Goal: Transaction & Acquisition: Obtain resource

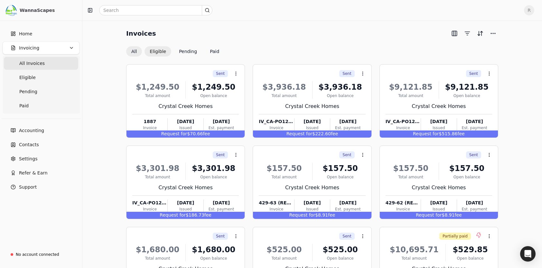
click at [159, 48] on button "Eligible" at bounding box center [157, 51] width 27 height 10
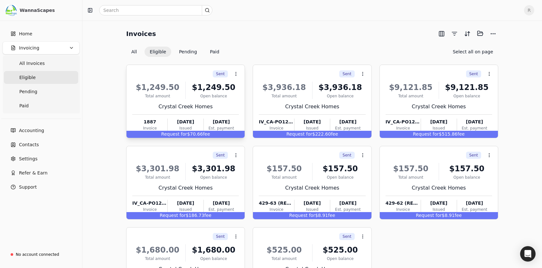
click at [159, 103] on div "Crystal Creek Homes" at bounding box center [185, 107] width 106 height 8
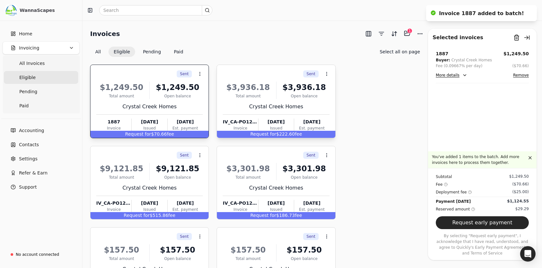
click at [261, 107] on div "Crystal Creek Homes" at bounding box center [276, 107] width 106 height 8
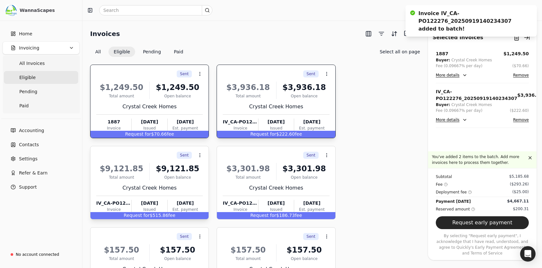
click at [155, 173] on div "$9,121.85" at bounding box center [177, 169] width 51 height 12
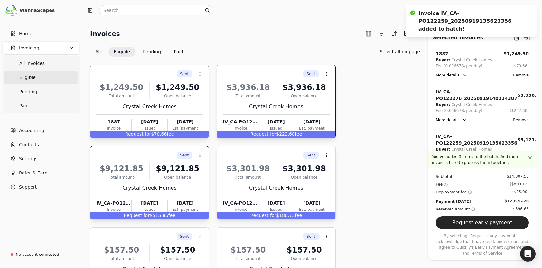
click at [231, 177] on div "Total amount" at bounding box center [248, 178] width 51 height 6
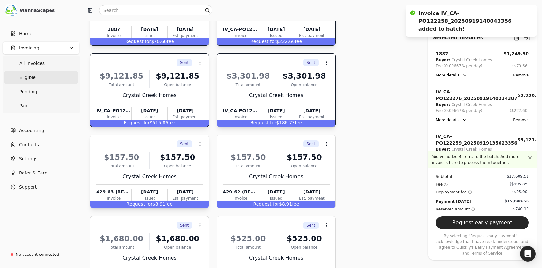
scroll to position [97, 0]
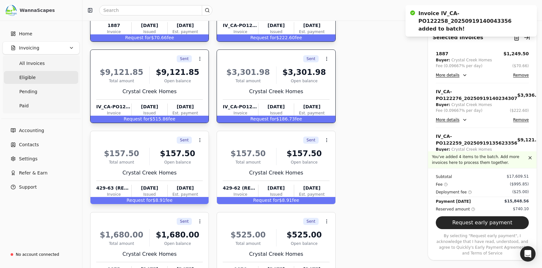
click at [181, 151] on div "$157.50" at bounding box center [177, 154] width 51 height 12
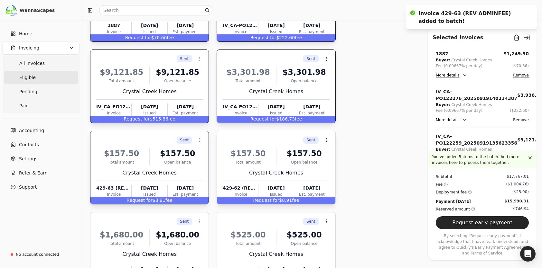
click at [266, 166] on div "$157.50 Total amount $157.50 Open balance Crystal Creek Homes 429-62 (REV ADMIN…" at bounding box center [276, 171] width 106 height 55
click at [153, 231] on div "$1,680.00" at bounding box center [177, 235] width 51 height 12
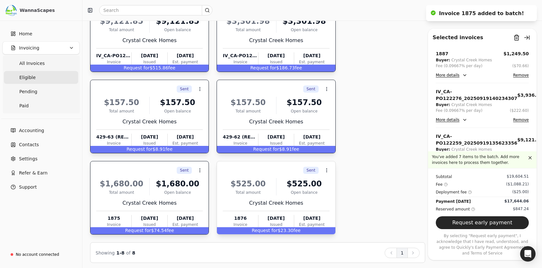
scroll to position [149, 0]
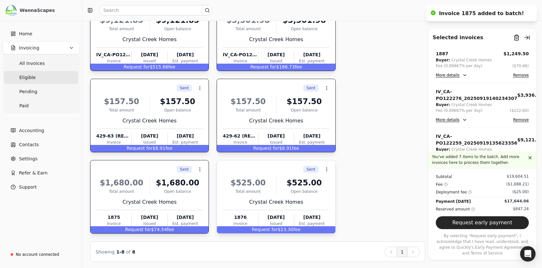
click at [273, 185] on div "$525.00" at bounding box center [248, 183] width 51 height 12
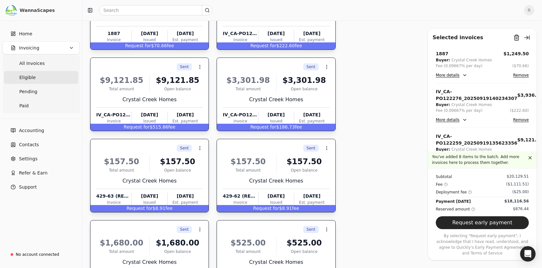
scroll to position [84, 0]
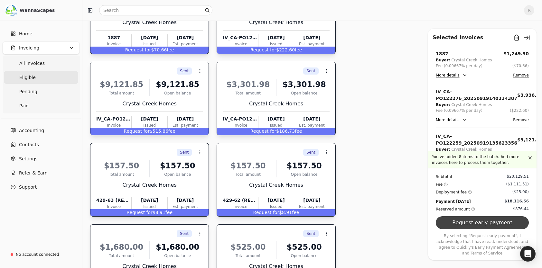
click at [470, 227] on button "Request early payment" at bounding box center [482, 223] width 93 height 13
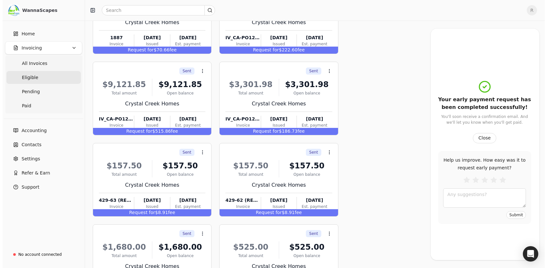
scroll to position [0, 0]
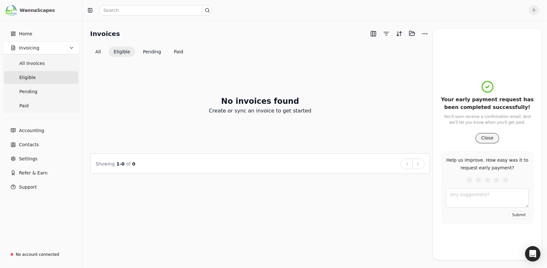
click at [486, 139] on button "Close" at bounding box center [486, 138] width 23 height 10
